Goal: Task Accomplishment & Management: Manage account settings

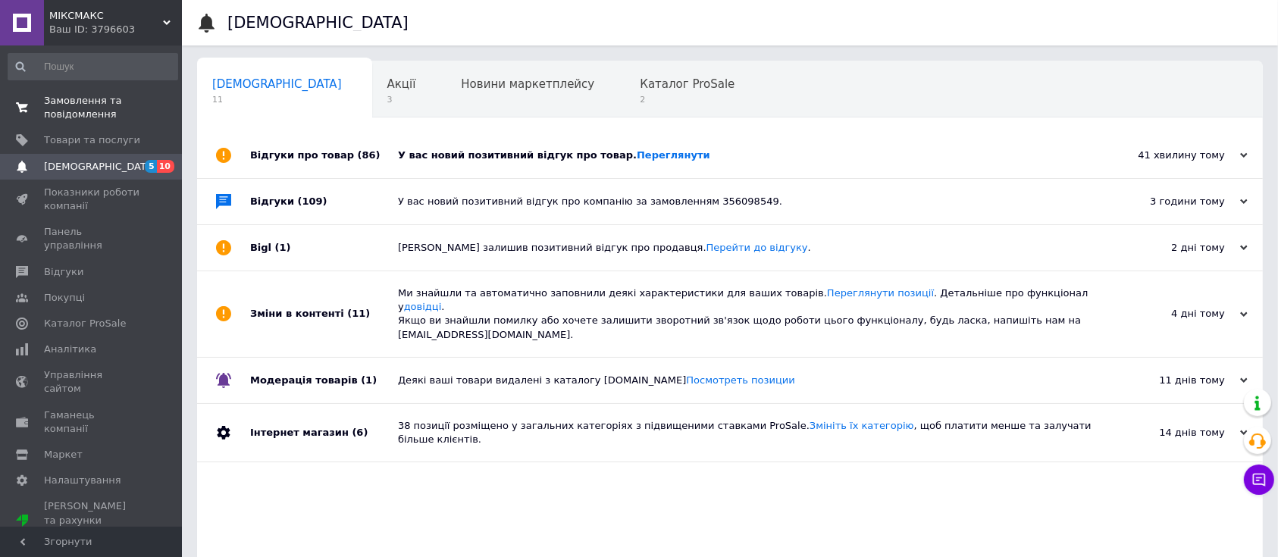
click at [102, 91] on link "Замовлення та повідомлення 0 0" at bounding box center [93, 107] width 186 height 39
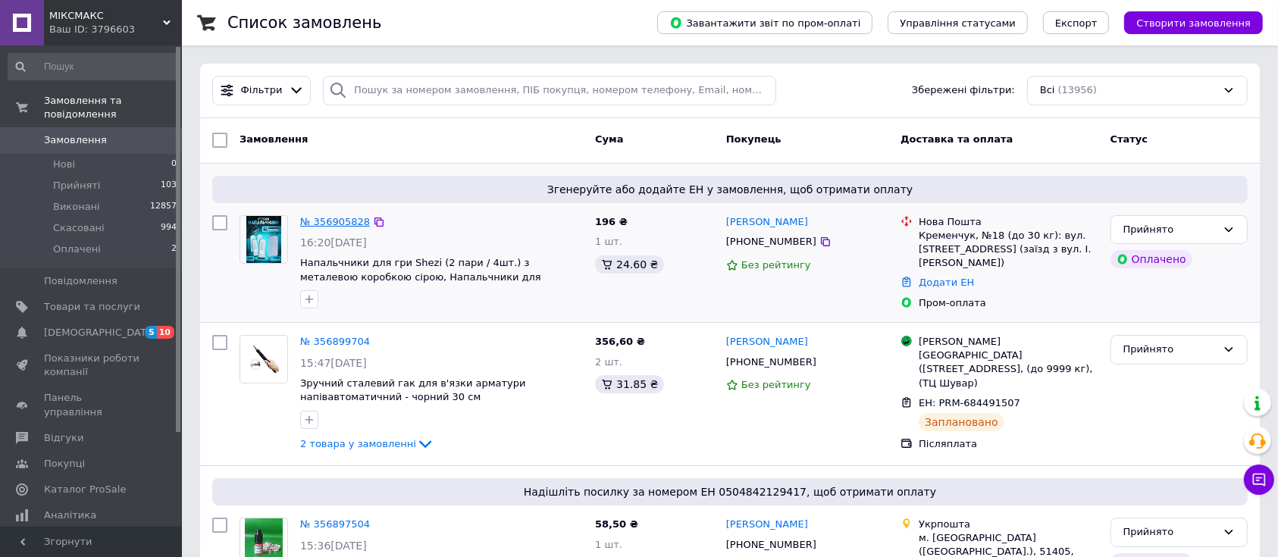
click at [325, 217] on link "№ 356905828" at bounding box center [335, 221] width 70 height 11
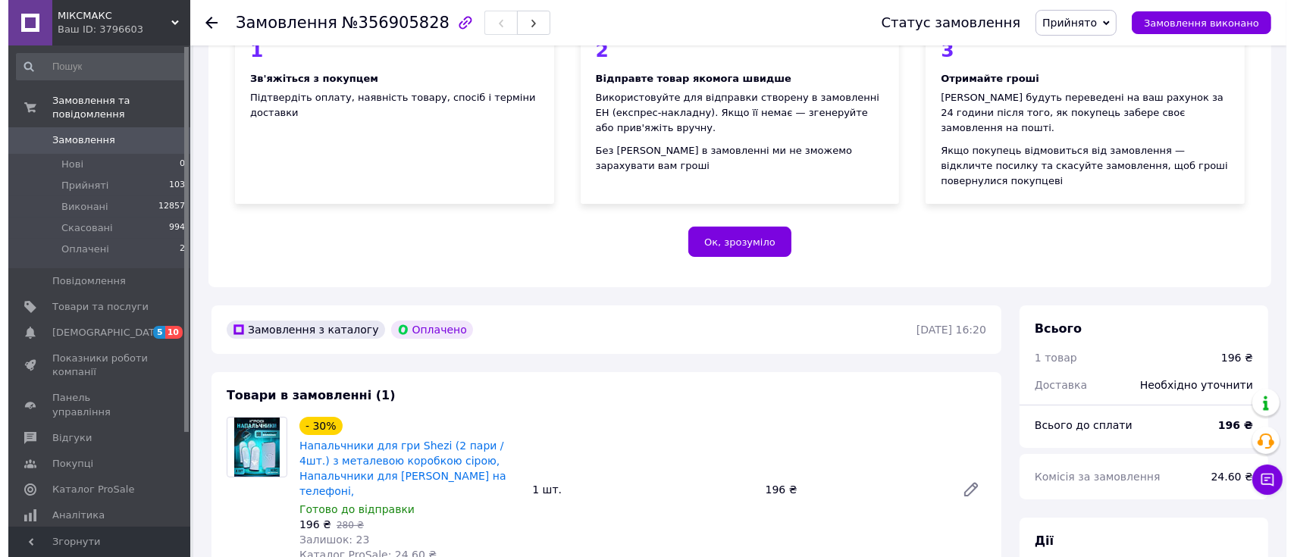
scroll to position [404, 0]
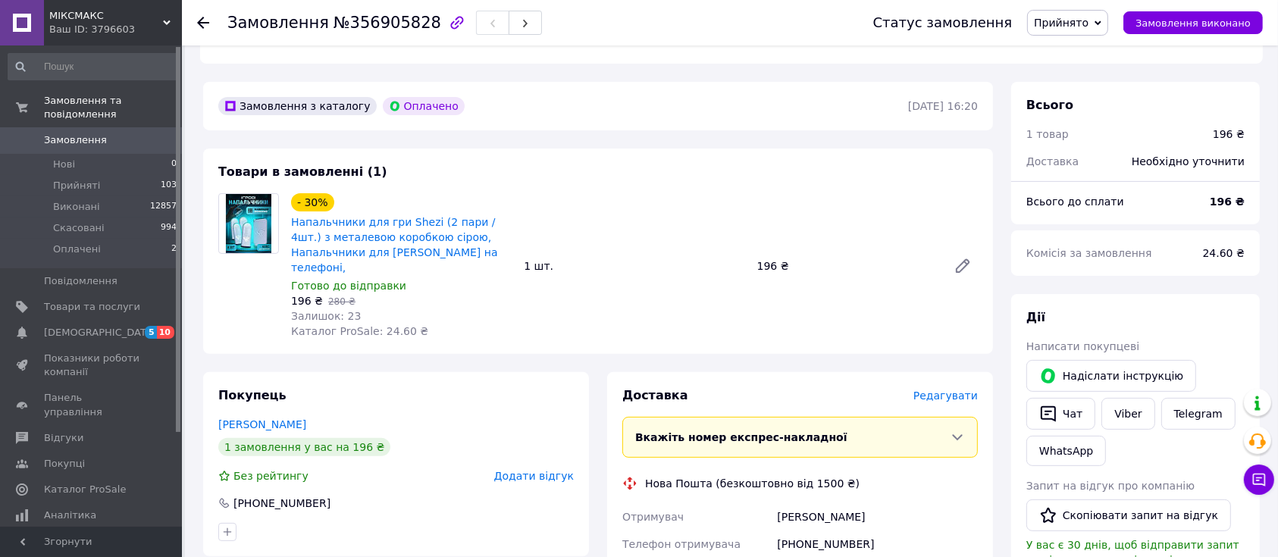
click at [967, 390] on span "Редагувати" at bounding box center [946, 396] width 64 height 12
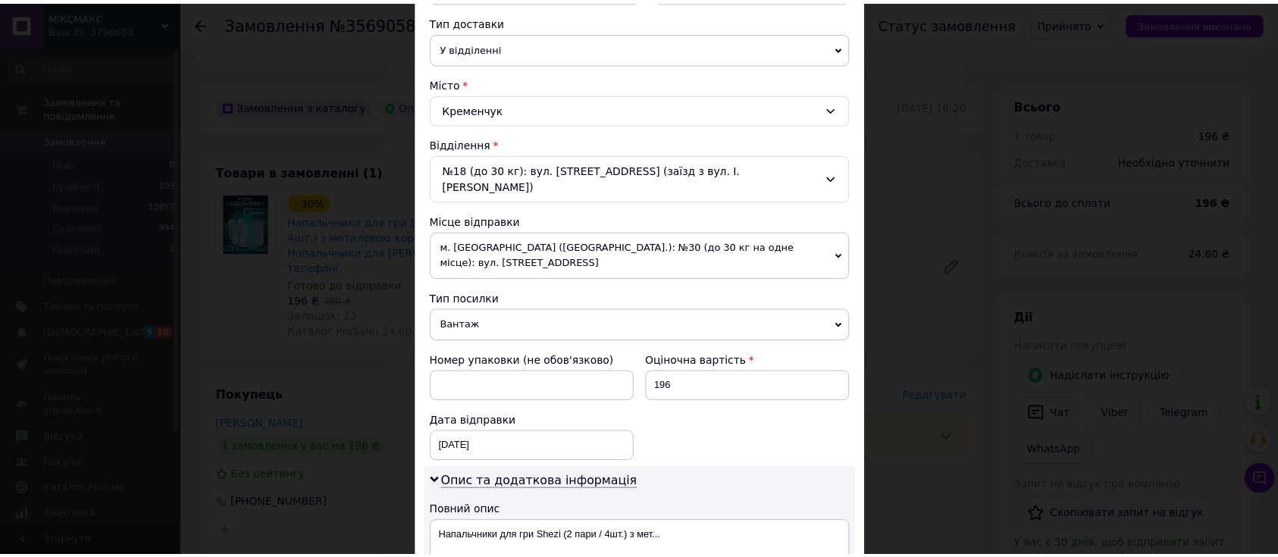
scroll to position [616, 0]
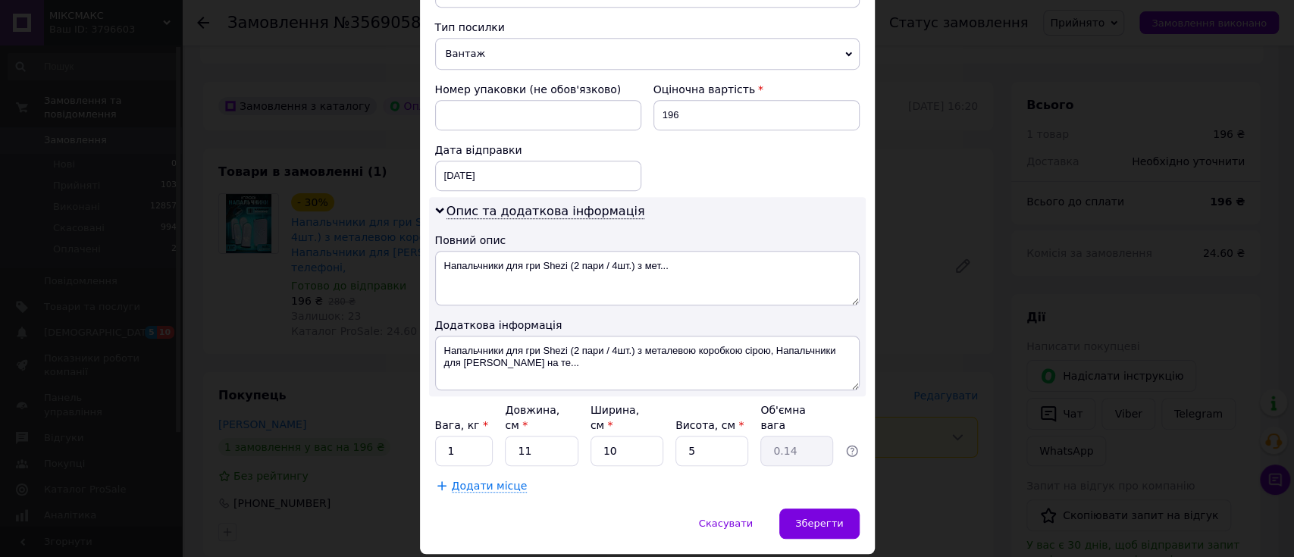
click at [983, 434] on div "× Редагування доставки Спосіб доставки Нова Пошта (безкоштовно від 1500 ₴) Плат…" at bounding box center [647, 278] width 1294 height 557
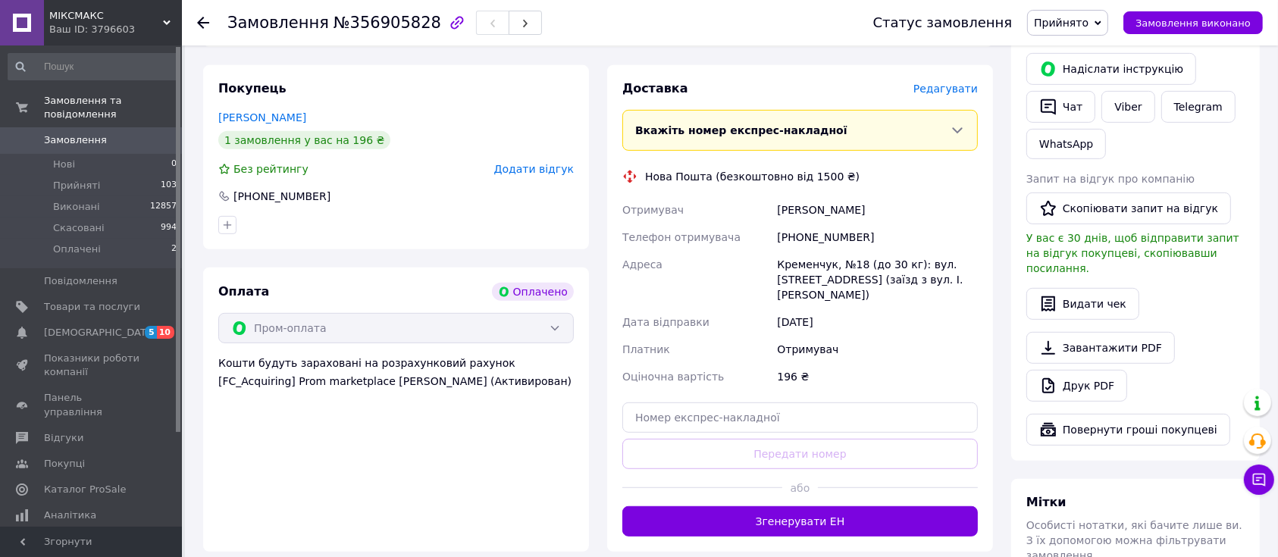
scroll to position [953, 0]
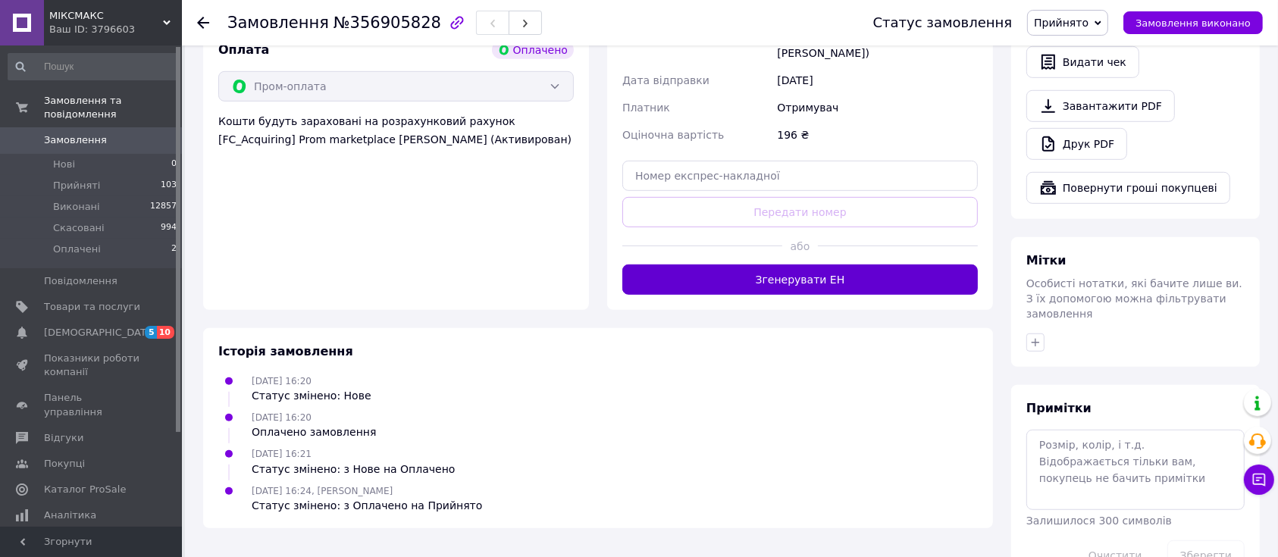
click at [820, 265] on button "Згенерувати ЕН" at bounding box center [801, 280] width 356 height 30
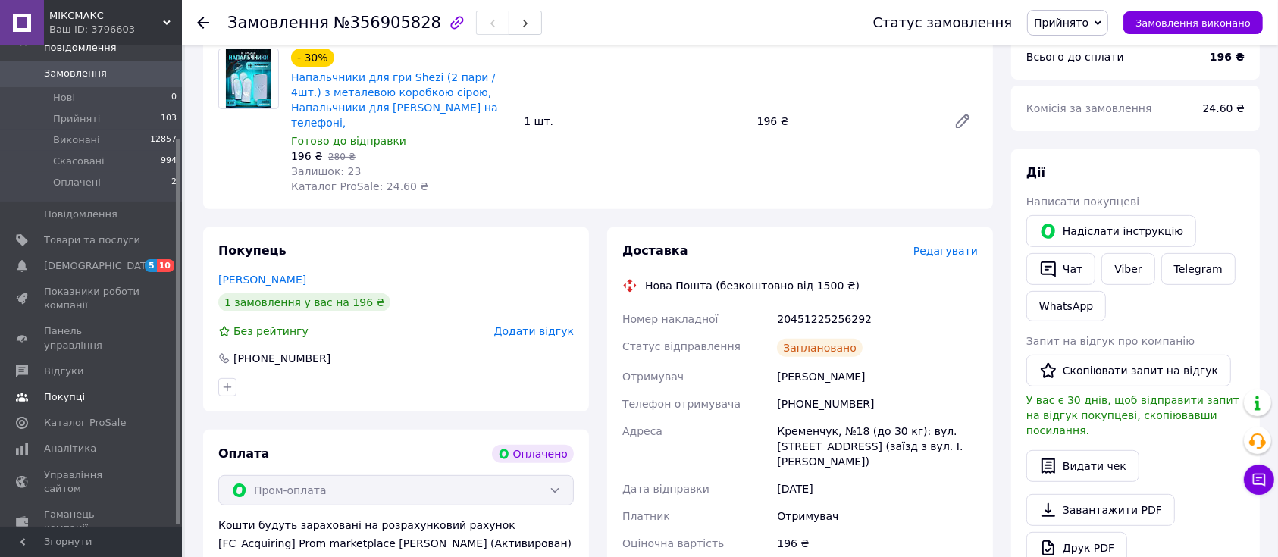
scroll to position [118, 0]
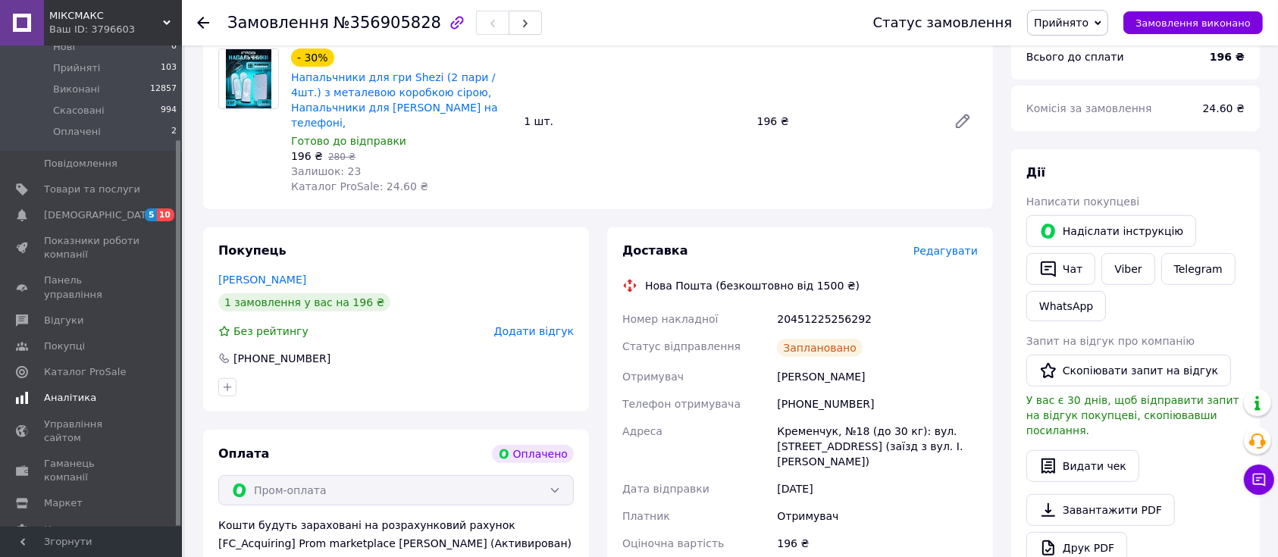
click at [86, 391] on span "Аналітика" at bounding box center [70, 398] width 52 height 14
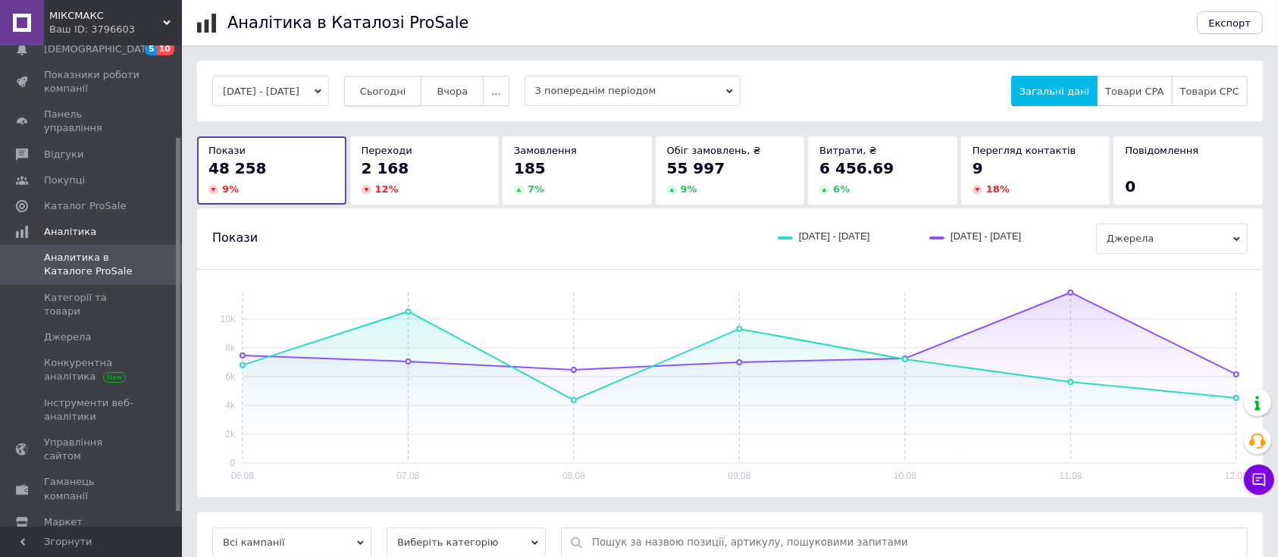
click at [404, 91] on span "Сьогодні" at bounding box center [383, 91] width 46 height 11
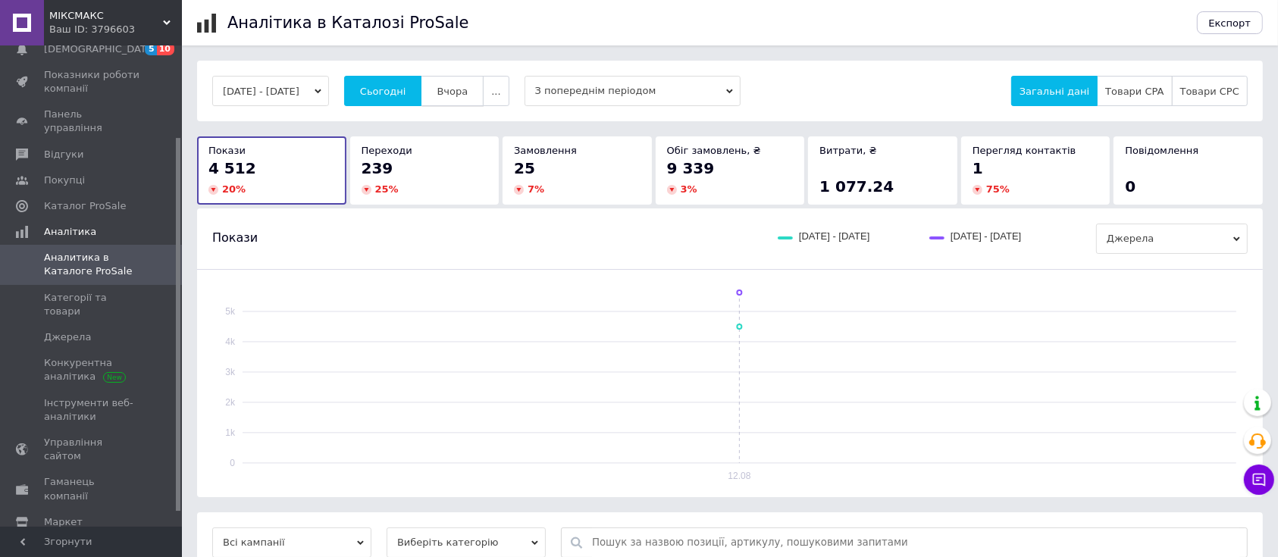
click at [465, 88] on span "Вчора" at bounding box center [452, 91] width 31 height 11
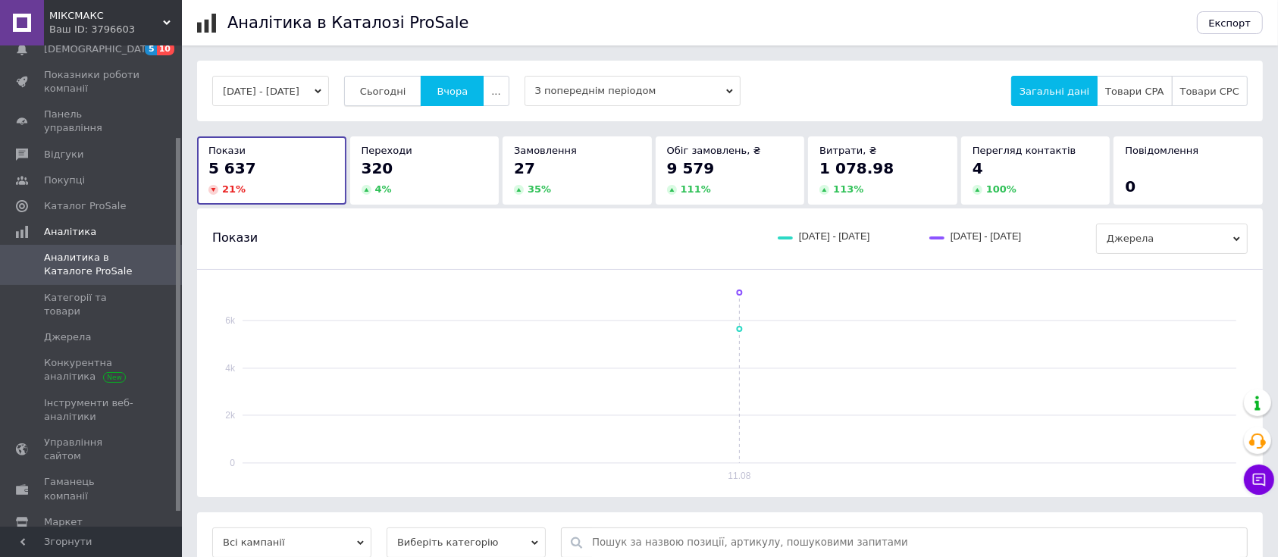
click at [406, 92] on span "Сьогодні" at bounding box center [383, 91] width 46 height 11
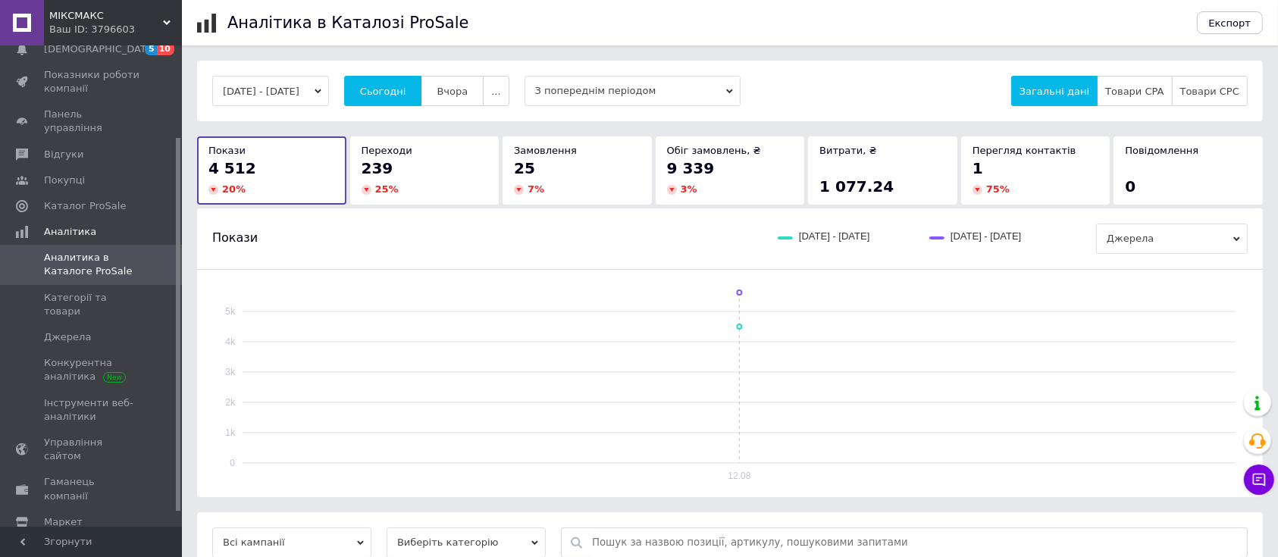
click at [299, 88] on button "[DATE] - [DATE]" at bounding box center [270, 91] width 117 height 30
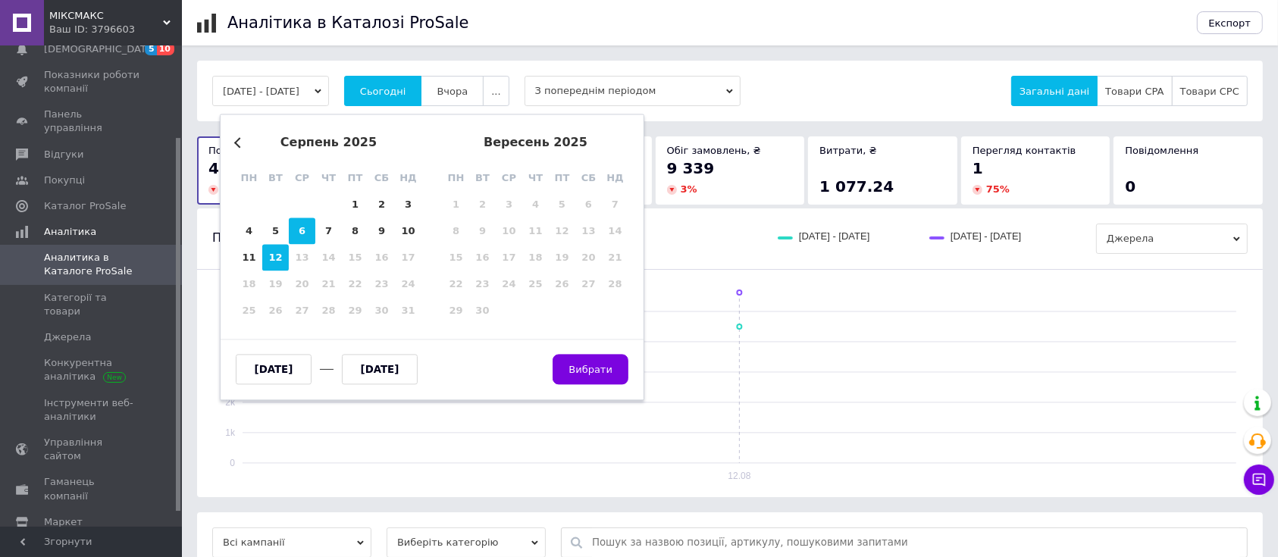
drag, startPoint x: 358, startPoint y: 205, endPoint x: 307, endPoint y: 236, distance: 59.6
click at [356, 205] on div "1" at bounding box center [355, 205] width 27 height 27
type input "[DATE]"
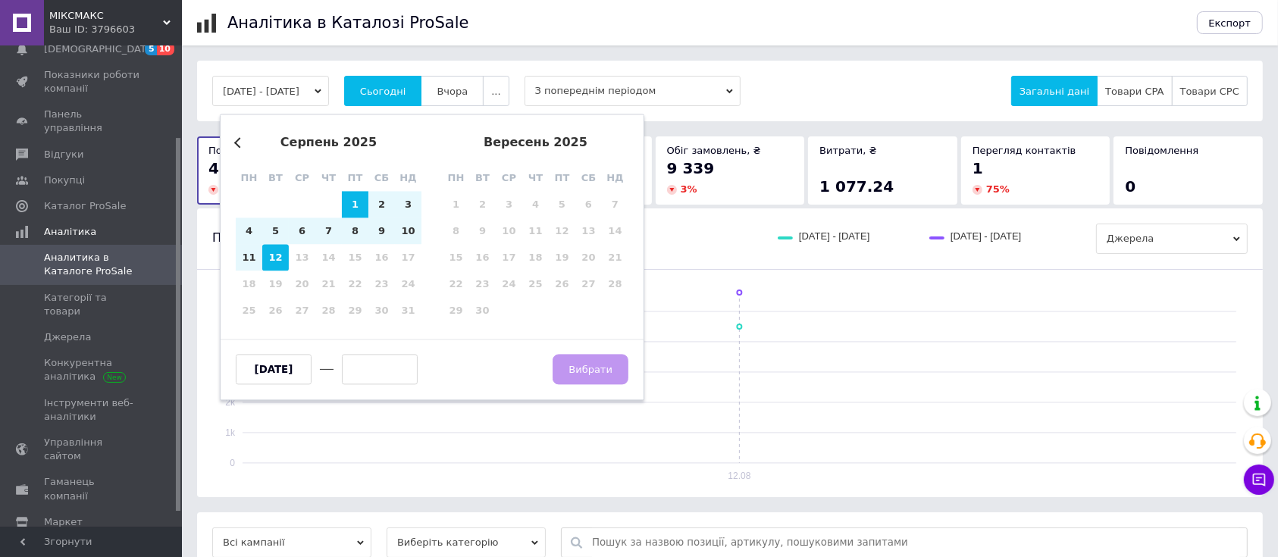
click at [279, 260] on div "12" at bounding box center [275, 258] width 27 height 27
type input "[DATE]"
click at [593, 369] on span "Вибрати" at bounding box center [591, 369] width 44 height 11
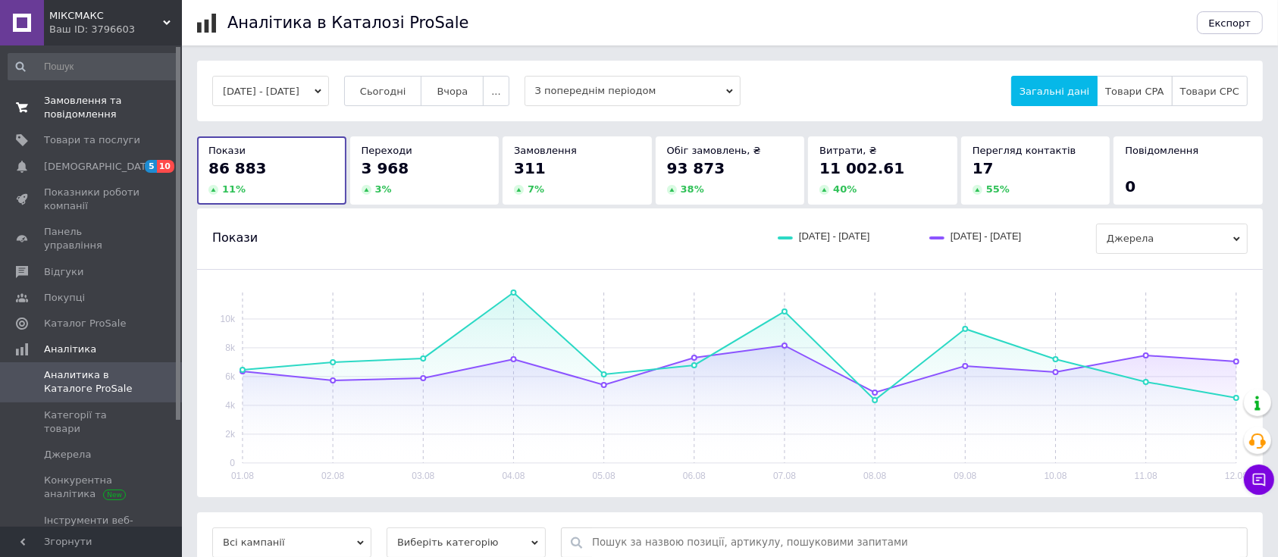
click at [90, 103] on span "Замовлення та повідомлення" at bounding box center [92, 107] width 96 height 27
